Goal: Transaction & Acquisition: Purchase product/service

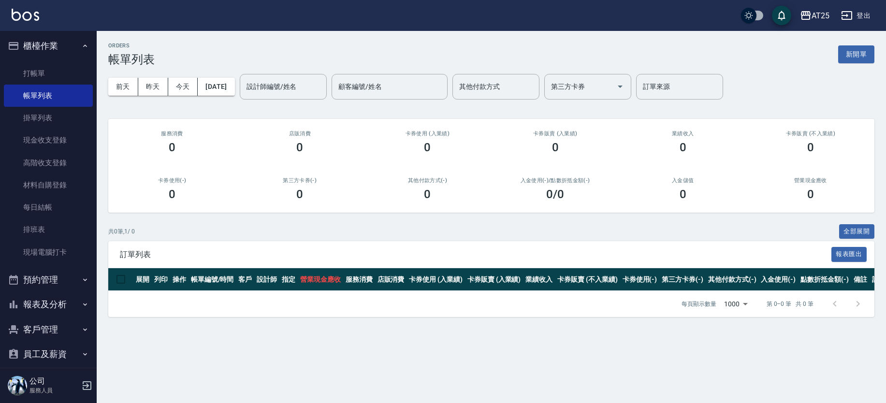
scroll to position [86, 0]
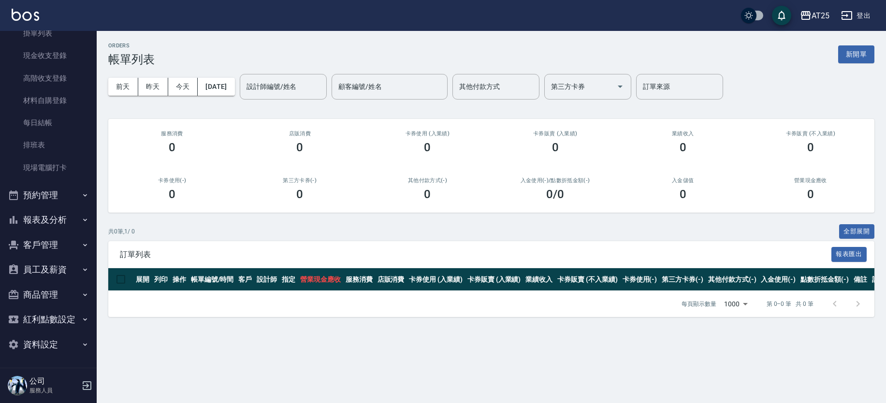
click at [68, 223] on button "報表及分析" at bounding box center [48, 219] width 89 height 25
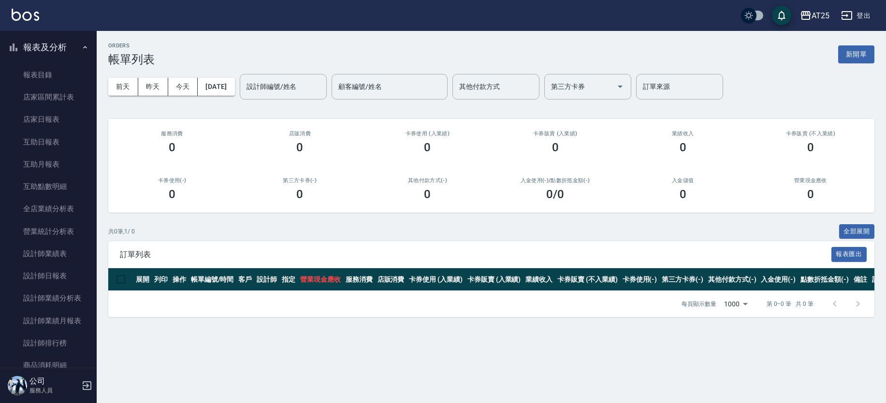
scroll to position [286, 0]
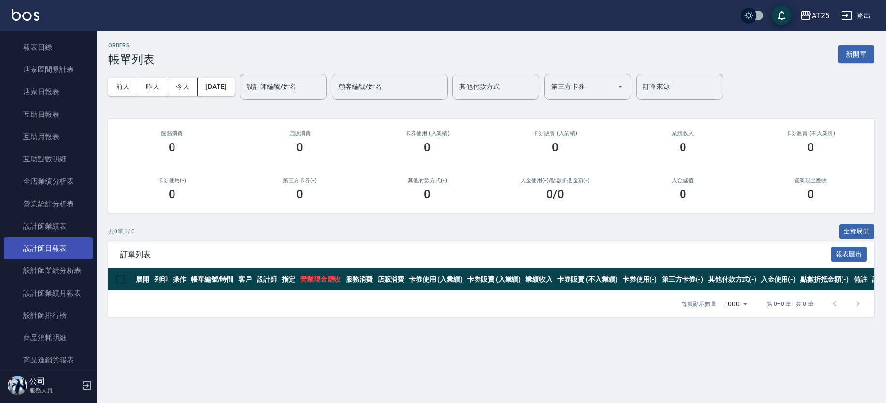
click at [69, 248] on link "設計師日報表" at bounding box center [48, 248] width 89 height 22
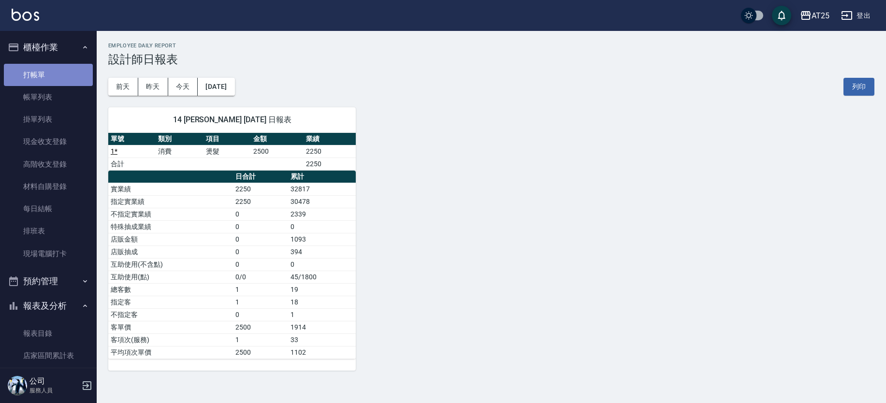
click at [50, 70] on link "打帳單" at bounding box center [48, 75] width 89 height 22
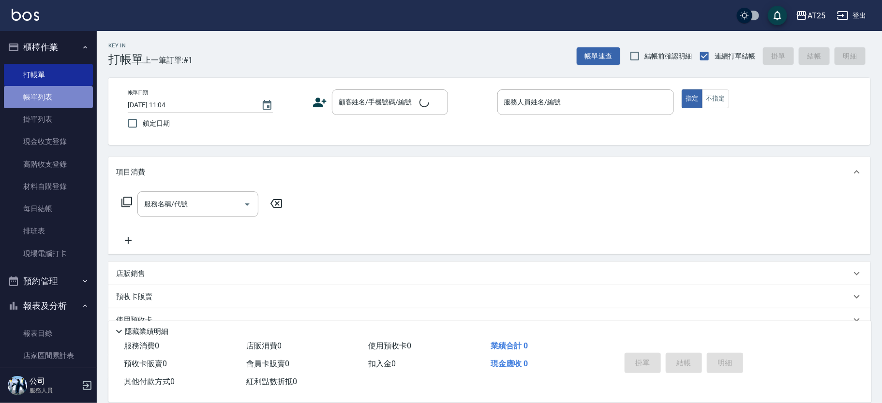
click at [53, 98] on link "帳單列表" at bounding box center [48, 97] width 89 height 22
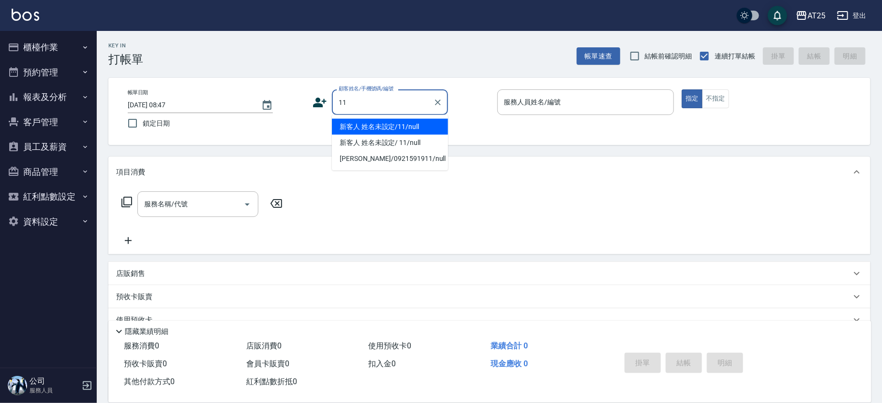
type input "新客人 姓名未設定/11/null"
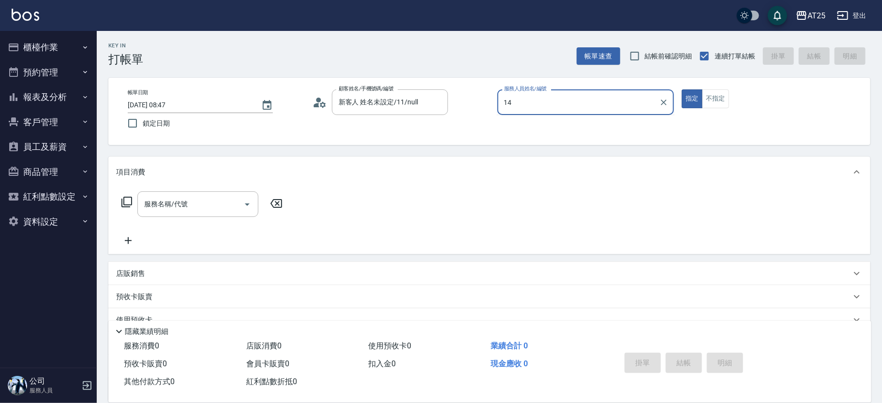
type input "[PERSON_NAME]-14"
type button "true"
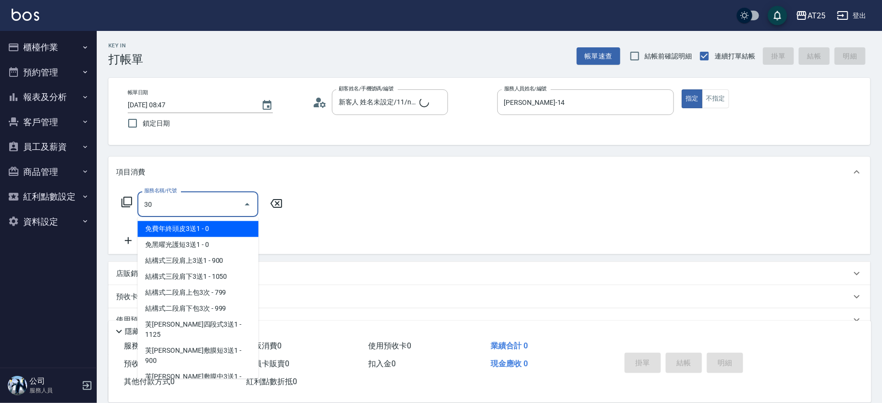
type input "301"
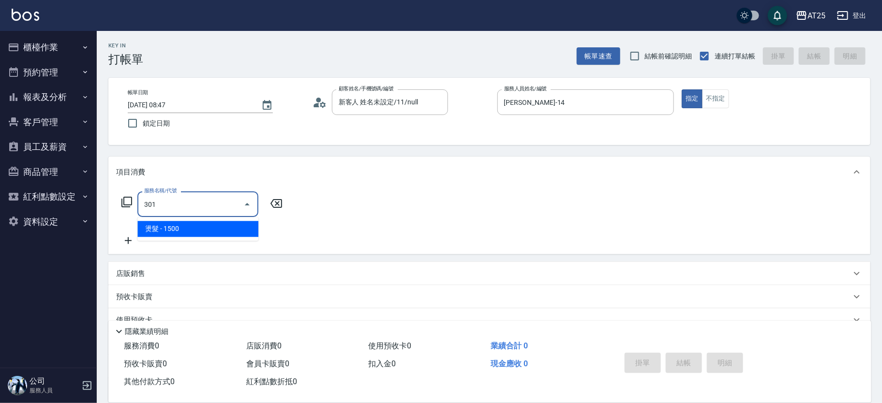
type input "150"
type input "燙髮(301)"
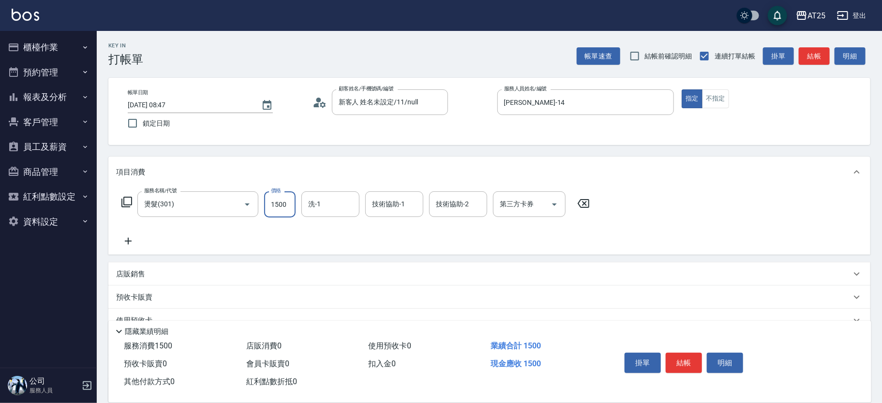
type input "0"
type input "25"
type input "20"
type input "250"
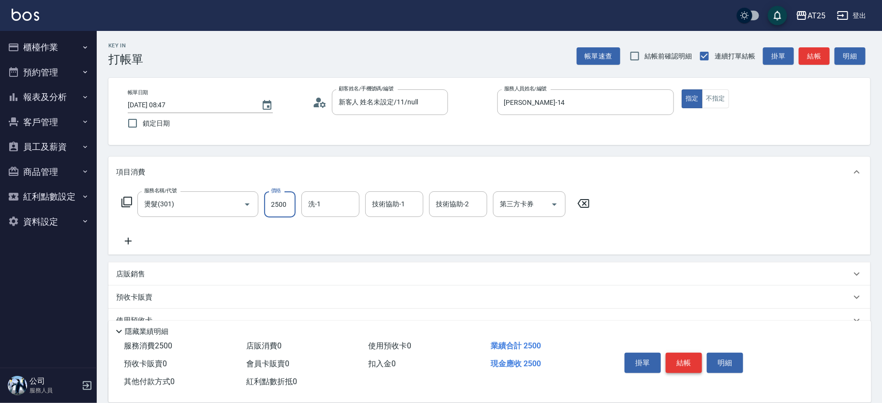
type input "2500"
click at [692, 355] on button "結帳" at bounding box center [683, 363] width 36 height 20
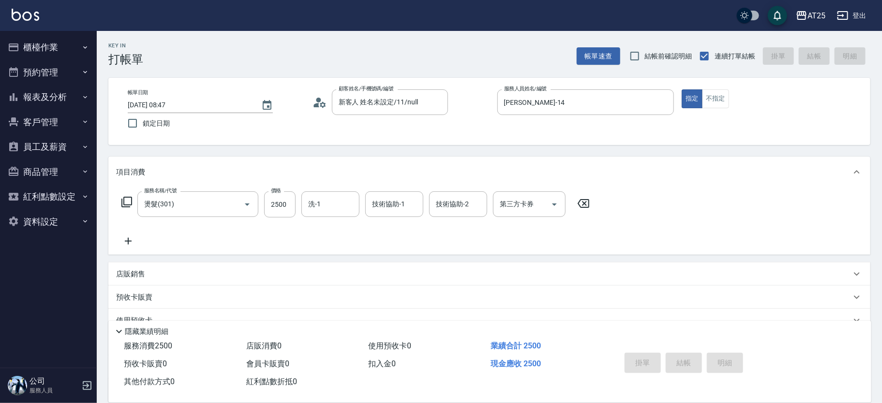
type input "[DATE] 10:43"
type input "0"
